Goal: Complete application form

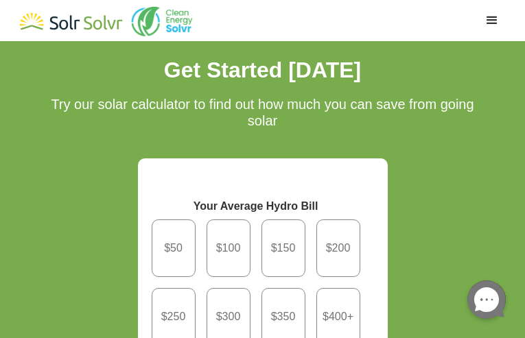
type input "xrOrFuulkJh"
type input "bxTlJPiwn"
type input "[EMAIL_ADDRESS][DOMAIN_NAME]"
type input "LFxHXBTEl"
type input "iZwqmRKBvvzd"
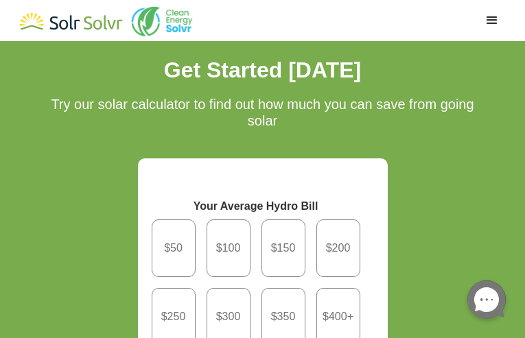
type input "2238776649"
radio input "true"
radio input "false"
radio input "true"
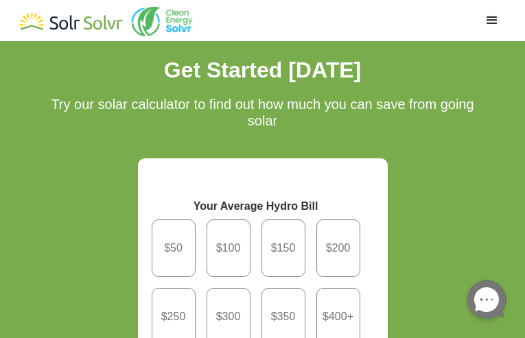
radio input "true"
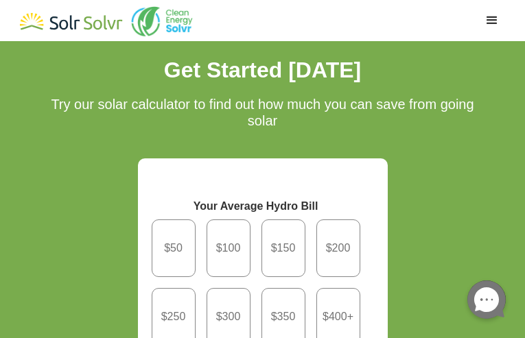
radio input "false"
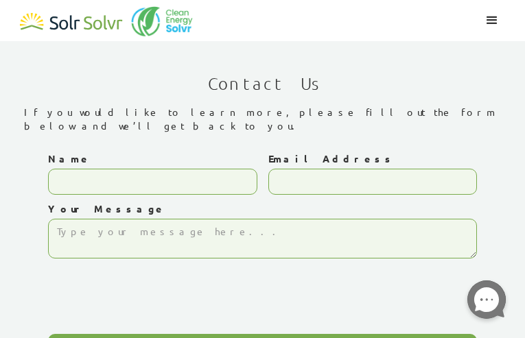
type input "SpcfNerPWIpADzSs"
type input "[EMAIL_ADDRESS][DOMAIN_NAME]"
